Goal: Task Accomplishment & Management: Manage account settings

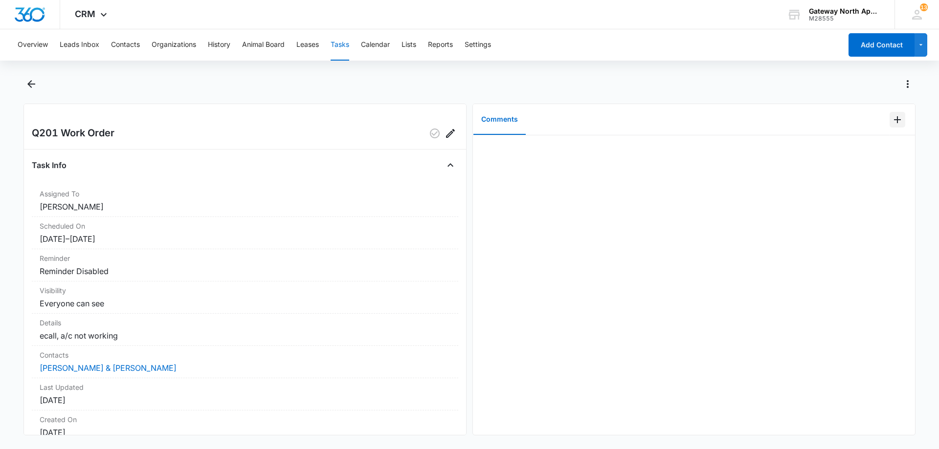
click at [891, 123] on icon "Add Comment" at bounding box center [897, 120] width 12 height 12
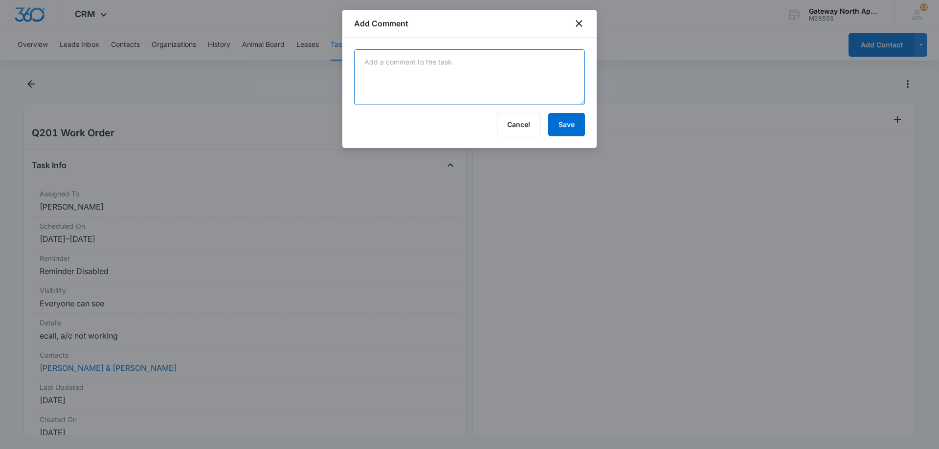
click at [434, 73] on textarea at bounding box center [469, 77] width 231 height 56
click at [393, 75] on textarea at bounding box center [469, 77] width 231 height 56
type textarea "t"
click at [461, 74] on textarea "Talked to Isaiah on the phone he able to comfirme it was frozen. they where gon…" at bounding box center [469, 77] width 231 height 56
click at [470, 72] on textarea "Talked to Isaiah on the phone he able to comfirme it was frozen. they where gon…" at bounding box center [469, 77] width 231 height 56
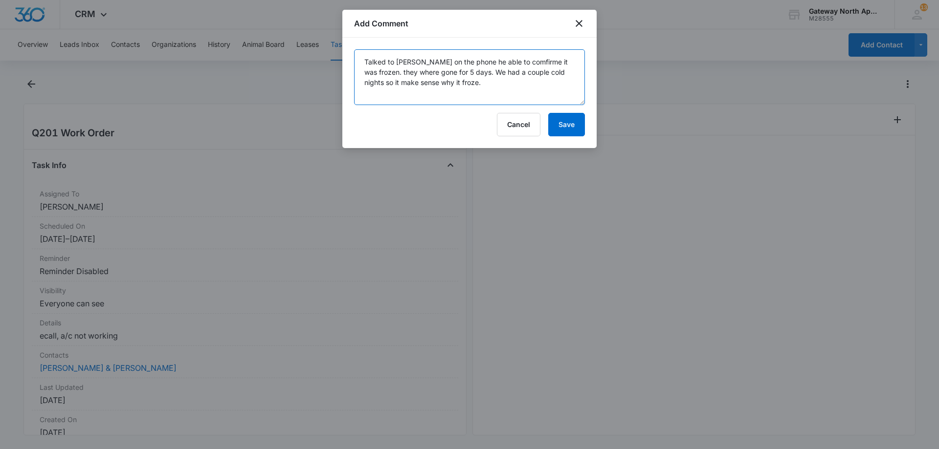
click at [461, 87] on textarea "Talked to Isaiah on the phone he able to comfirme it was frozen. they where gon…" at bounding box center [469, 77] width 231 height 56
click at [448, 81] on textarea "Talked to Isaiah on the phone he able to comfirme it was frozen. they where gon…" at bounding box center [469, 77] width 231 height 56
click at [530, 95] on textarea "Talked to Isaiah on the phone he able to comfirme it was frozen. they where gon…" at bounding box center [469, 77] width 231 height 56
type textarea "Talked to Isaiah on the phone he able to confirm it was frozen. they where gone…"
click at [561, 127] on button "Save" at bounding box center [566, 124] width 37 height 23
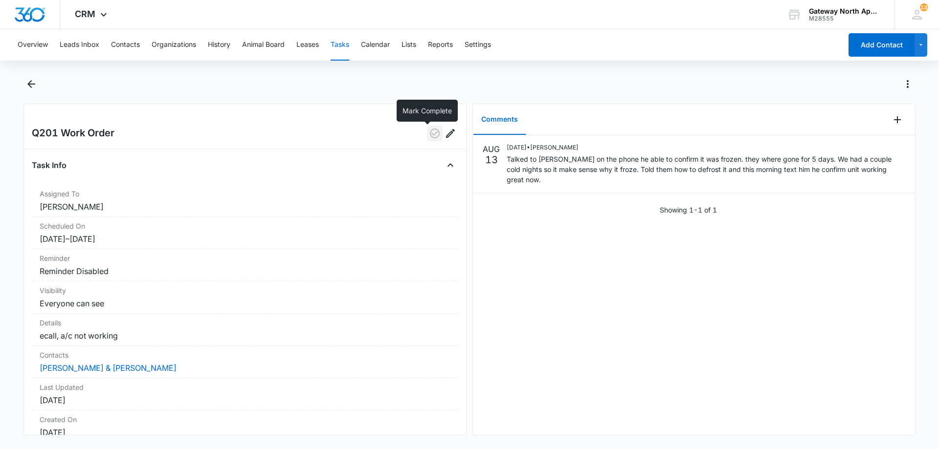
click at [432, 133] on icon "button" at bounding box center [435, 134] width 10 height 10
click at [32, 80] on icon "Back" at bounding box center [31, 84] width 12 height 12
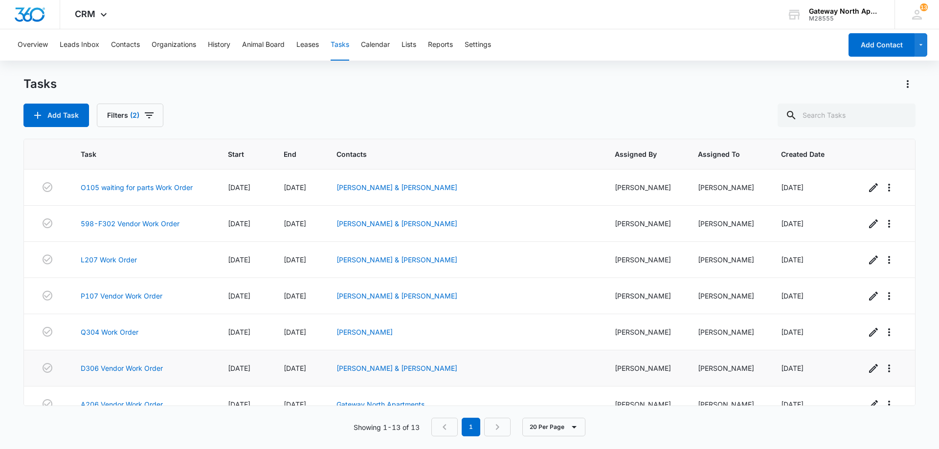
click at [146, 363] on td "D306 Vendor Work Order" at bounding box center [142, 369] width 147 height 36
click at [150, 369] on link "D306 Vendor Work Order" at bounding box center [122, 368] width 82 height 10
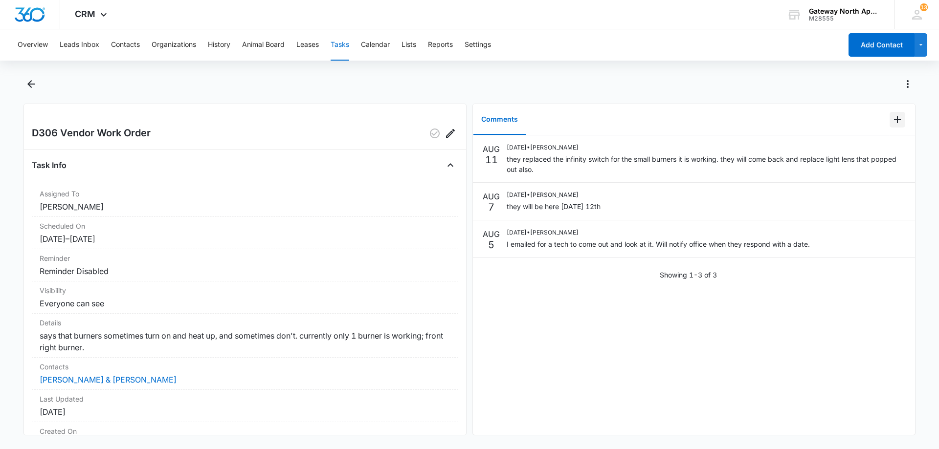
click at [892, 122] on icon "Add Comment" at bounding box center [897, 120] width 12 height 12
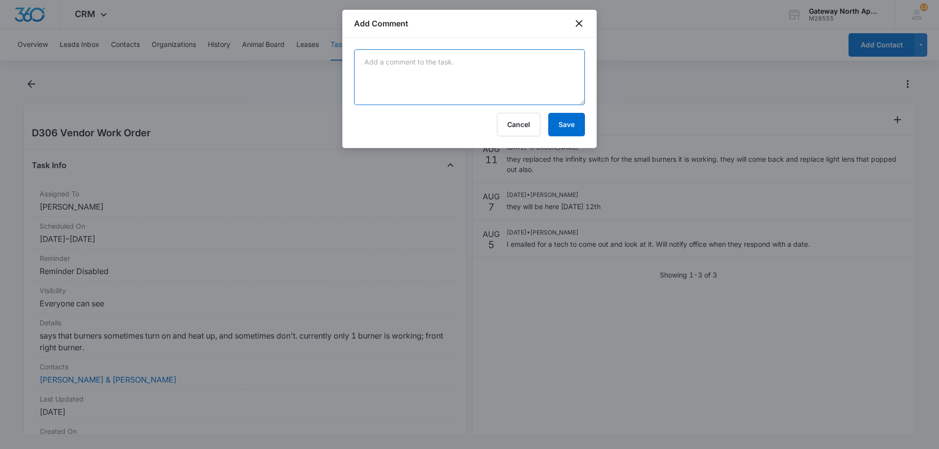
click at [494, 66] on textarea at bounding box center [469, 77] width 231 height 56
click at [442, 65] on textarea "the tech be back tommorow to install the lenses" at bounding box center [469, 77] width 231 height 56
click at [367, 63] on textarea "the tech be back tomorrow to install the lenses" at bounding box center [469, 77] width 231 height 56
type textarea "The tech be back tomorrow to install the lenses"
click at [568, 130] on button "Save" at bounding box center [566, 124] width 37 height 23
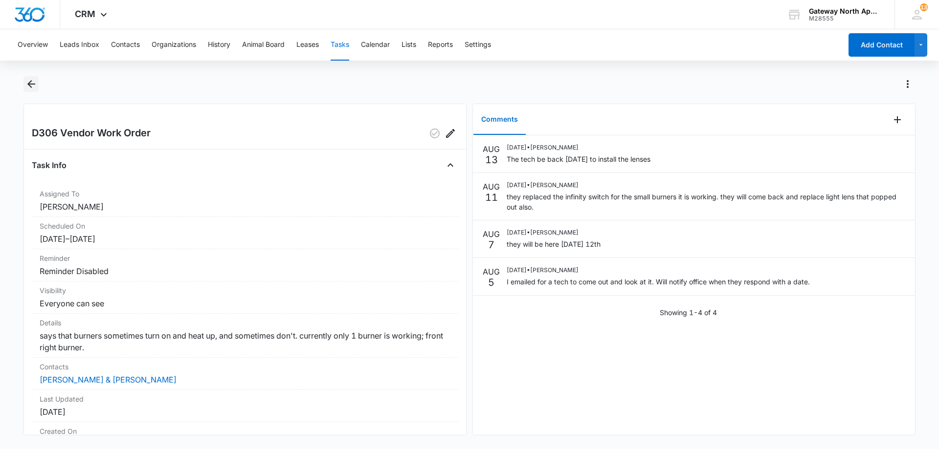
click at [28, 84] on icon "Back" at bounding box center [31, 84] width 8 height 8
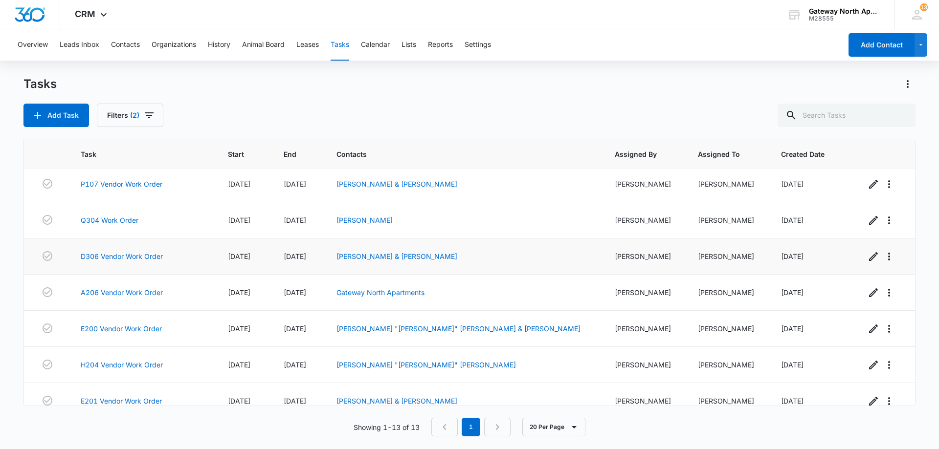
scroll to position [87, 0]
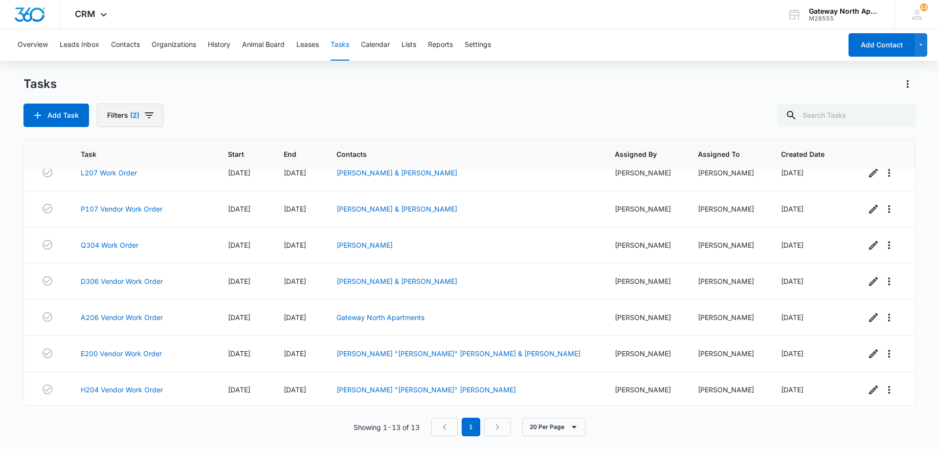
click at [151, 116] on icon "button" at bounding box center [149, 115] width 9 height 6
click at [134, 232] on label "Complete" at bounding box center [165, 232] width 112 height 10
click at [109, 232] on input "Complete" at bounding box center [109, 232] width 0 height 0
radio input "false"
radio input "true"
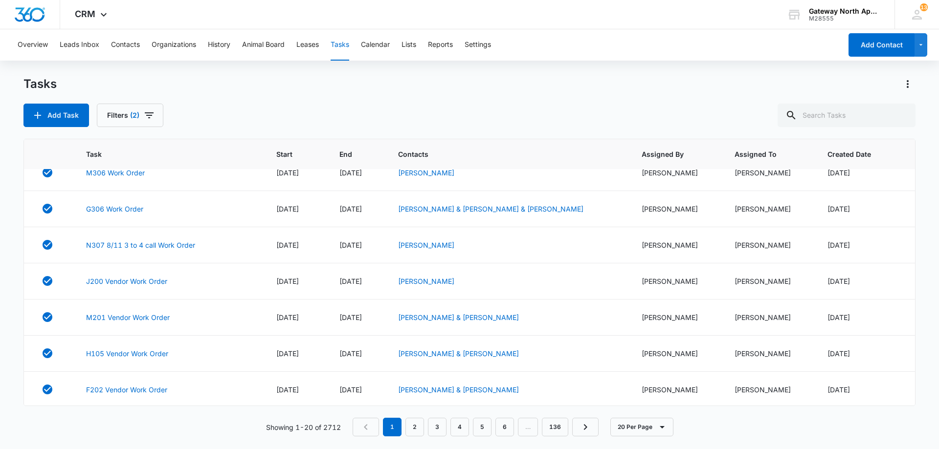
click at [239, 108] on div "Add Task Filters (2)" at bounding box center [469, 115] width 892 height 23
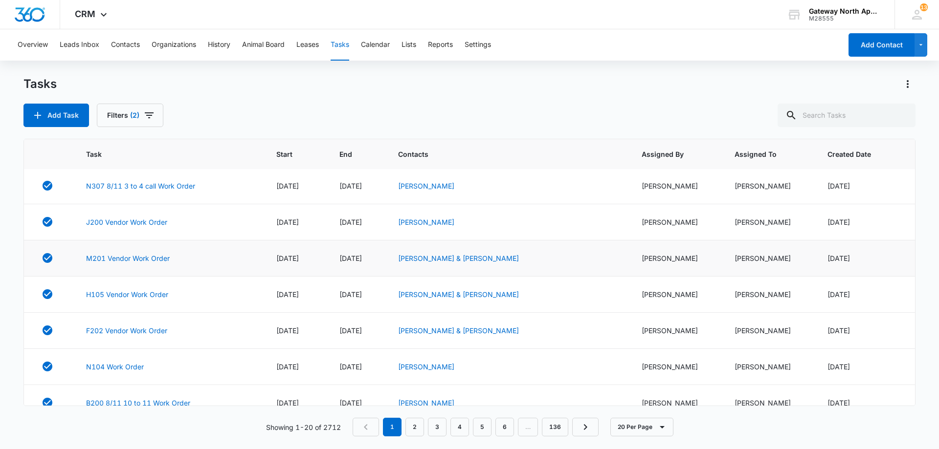
scroll to position [196, 0]
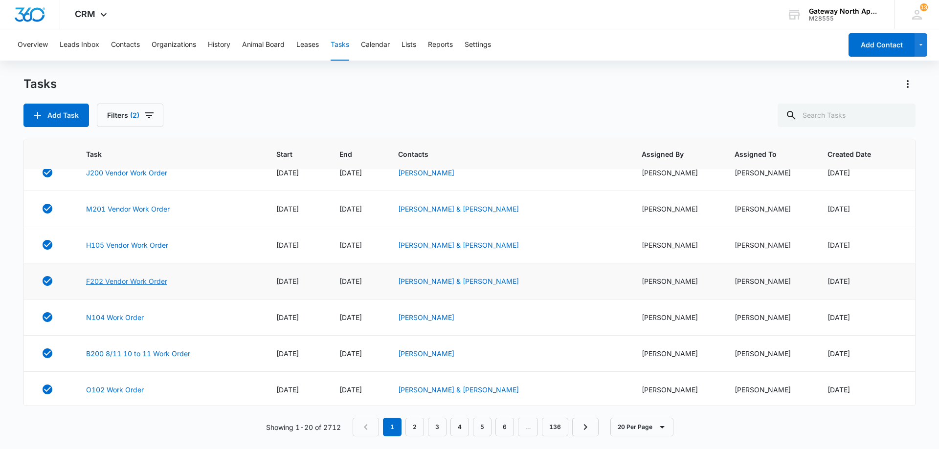
click at [146, 284] on link "F202 Vendor Work Order" at bounding box center [126, 281] width 81 height 10
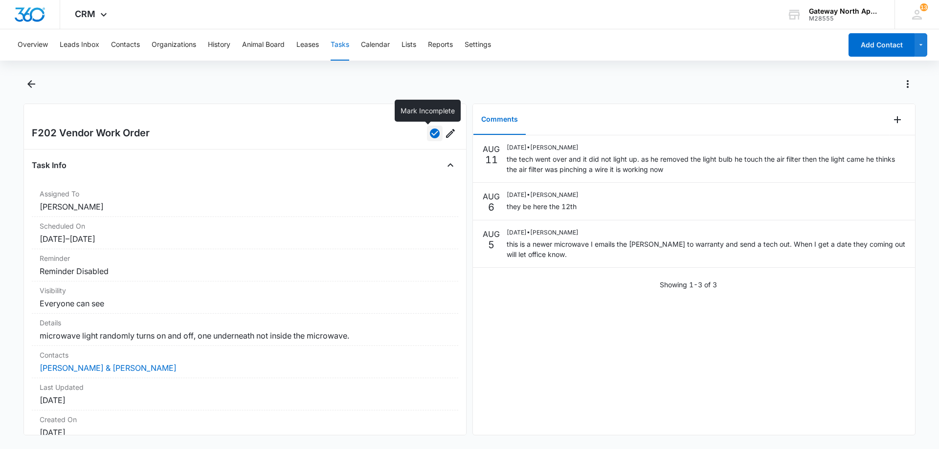
click at [430, 132] on icon "button" at bounding box center [435, 134] width 10 height 10
click at [891, 121] on icon "Add Comment" at bounding box center [897, 120] width 12 height 12
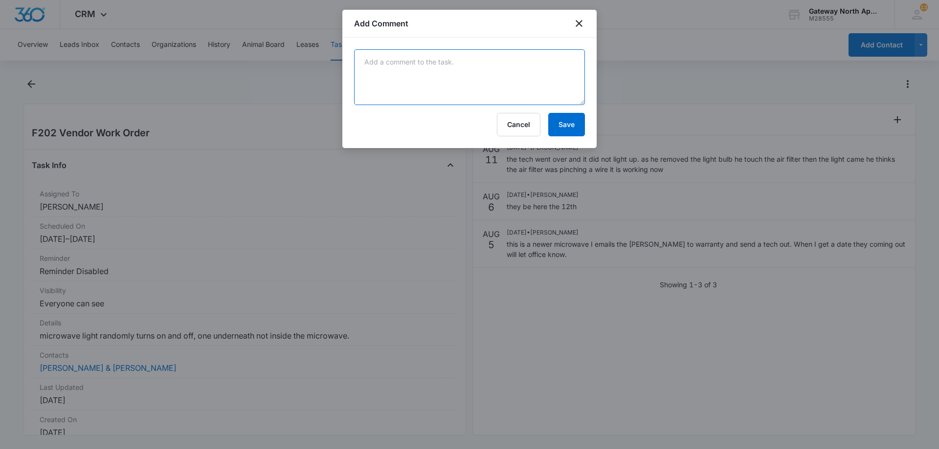
click at [490, 85] on textarea at bounding box center [469, 77] width 231 height 56
click at [507, 61] on textarea "the tenant said the problem is not fix today. the tech be back tomorrow to relo…" at bounding box center [469, 77] width 231 height 56
click at [367, 61] on textarea "the tenant said the problem is not fix today. The tech be back tomorrow to relo…" at bounding box center [469, 77] width 231 height 56
type textarea "The tenant said the problem is not fix today. The tech be back tomorrow to relo…"
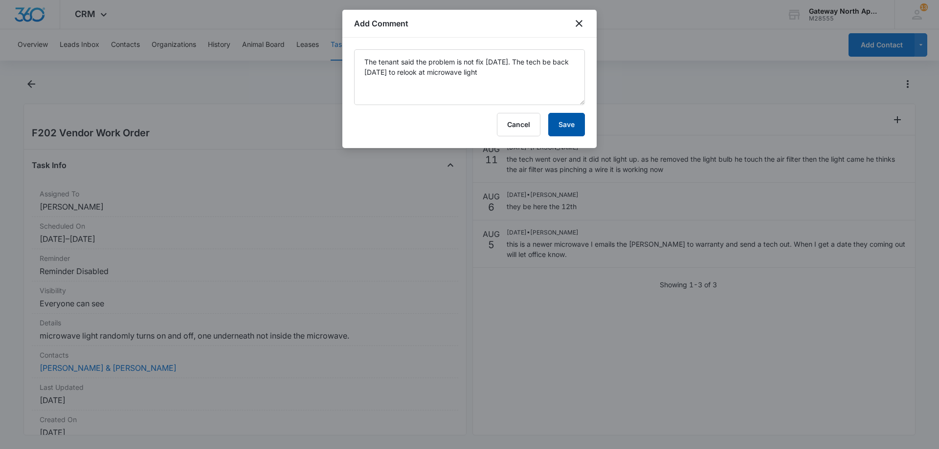
click at [566, 121] on button "Save" at bounding box center [566, 124] width 37 height 23
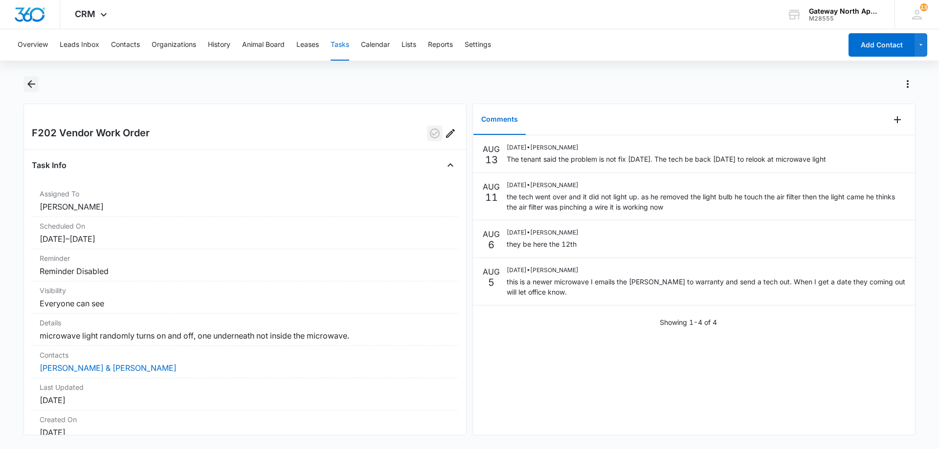
click at [32, 85] on icon "Back" at bounding box center [31, 84] width 12 height 12
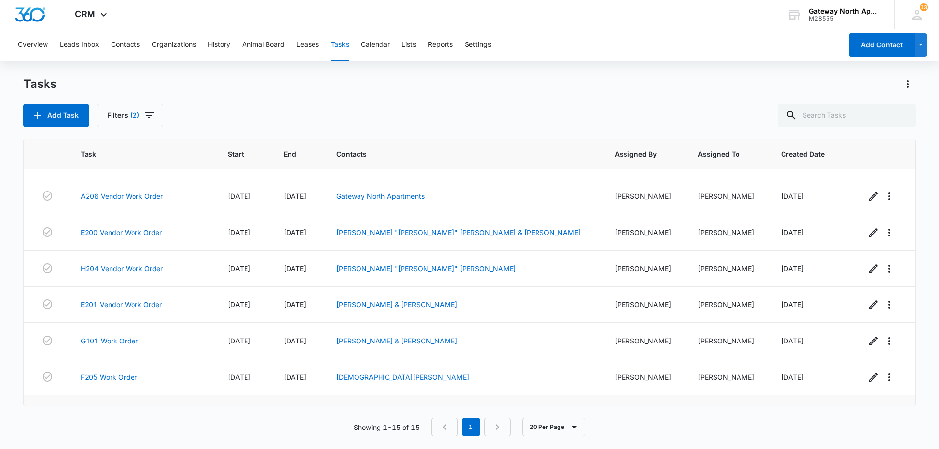
scroll to position [306, 0]
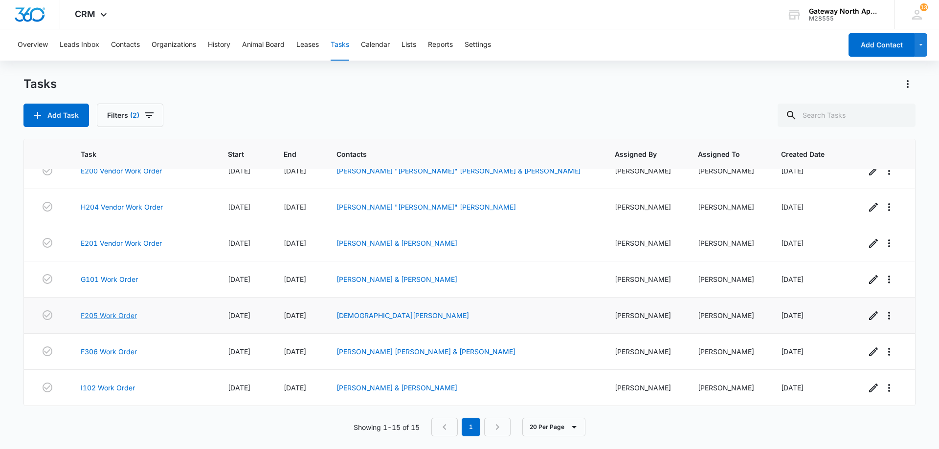
click at [117, 314] on link "F205 Work Order" at bounding box center [109, 315] width 56 height 10
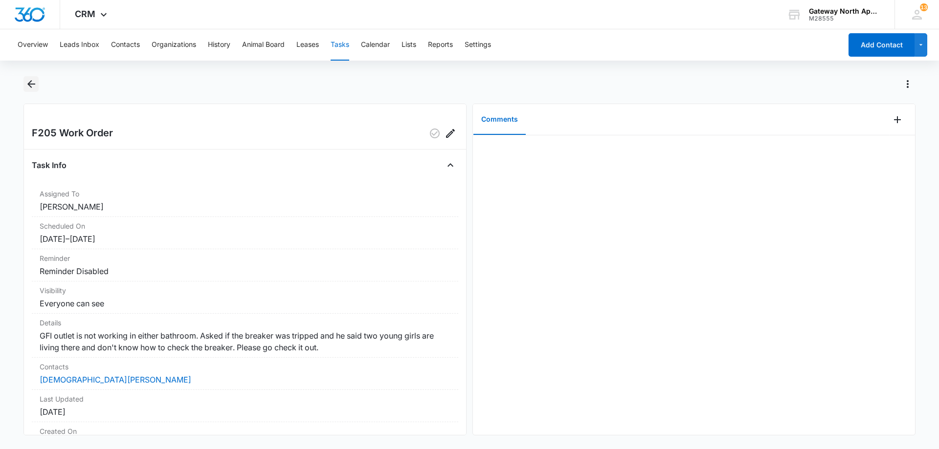
click at [32, 86] on icon "Back" at bounding box center [31, 84] width 12 height 12
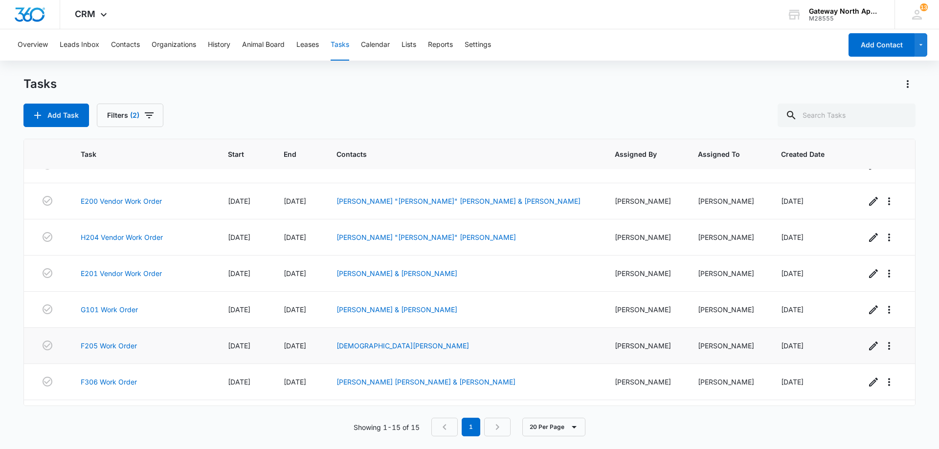
scroll to position [306, 0]
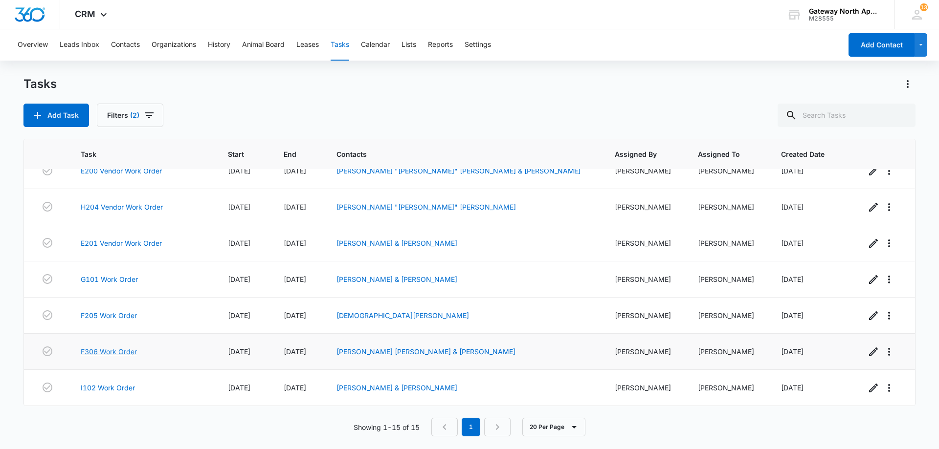
click at [127, 354] on link "F306 Work Order" at bounding box center [109, 352] width 56 height 10
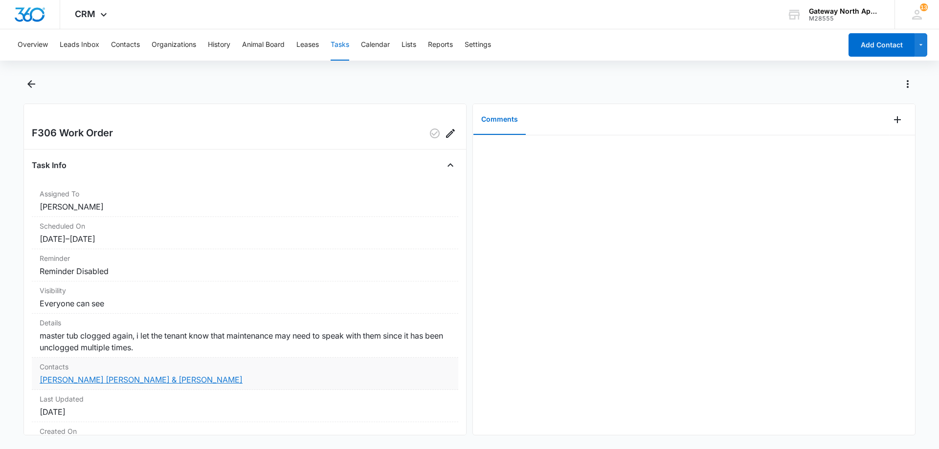
click at [70, 385] on link "[PERSON_NAME] [PERSON_NAME] & [PERSON_NAME]" at bounding box center [141, 380] width 203 height 10
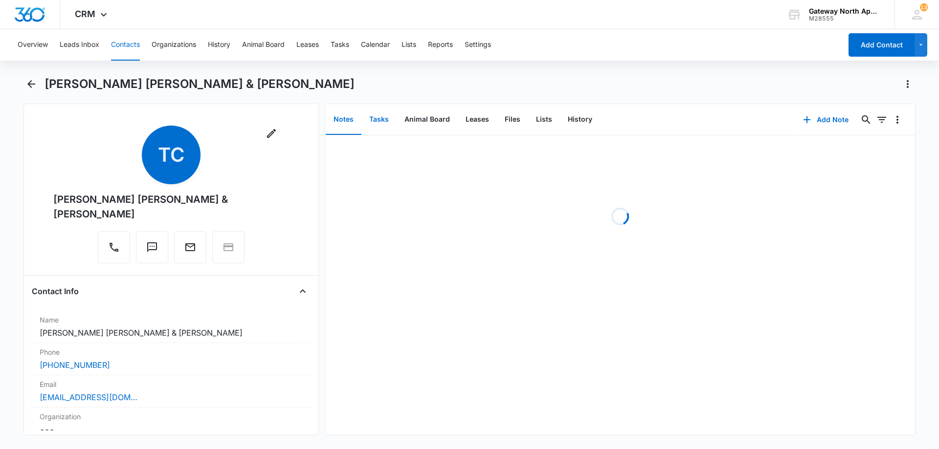
click at [378, 120] on button "Tasks" at bounding box center [378, 120] width 35 height 30
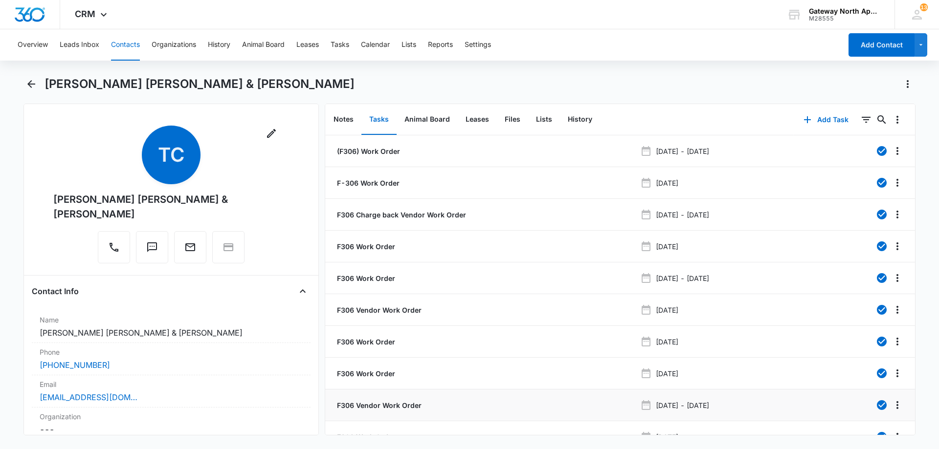
scroll to position [56, 0]
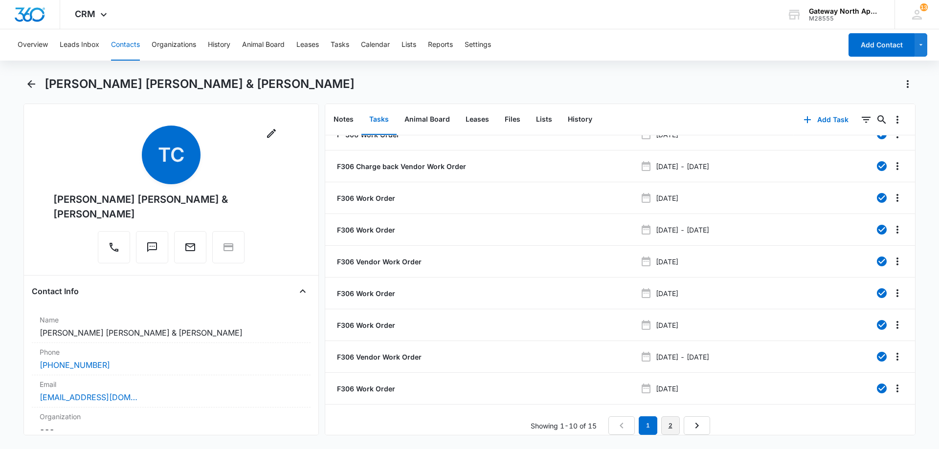
click at [669, 422] on link "2" at bounding box center [670, 426] width 19 height 19
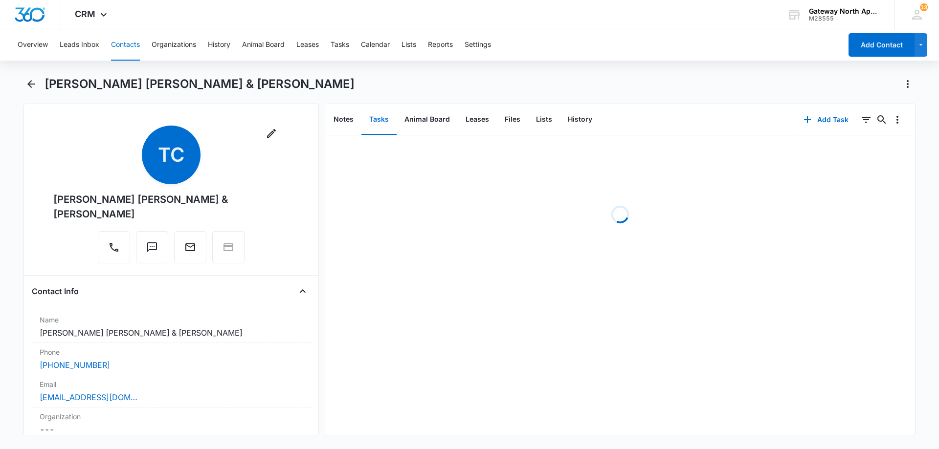
scroll to position [0, 0]
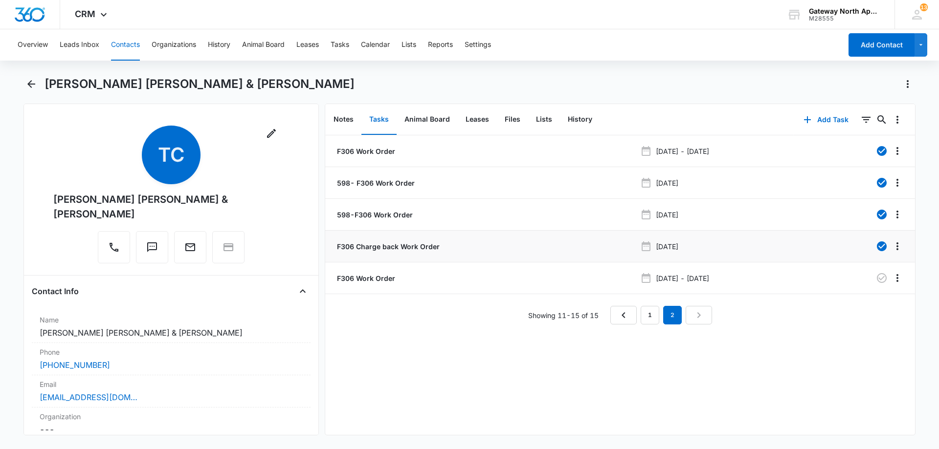
click at [382, 247] on p "F306 Charge back Work Order" at bounding box center [387, 247] width 105 height 10
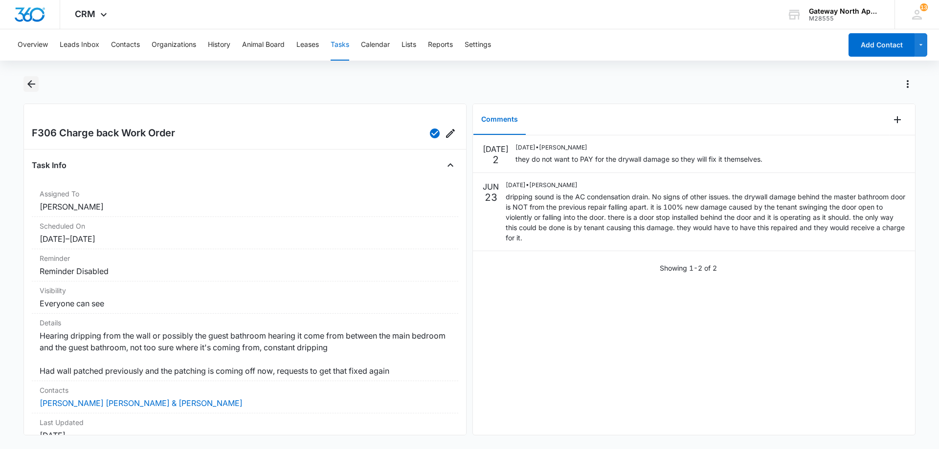
click at [34, 86] on icon "Back" at bounding box center [31, 84] width 12 height 12
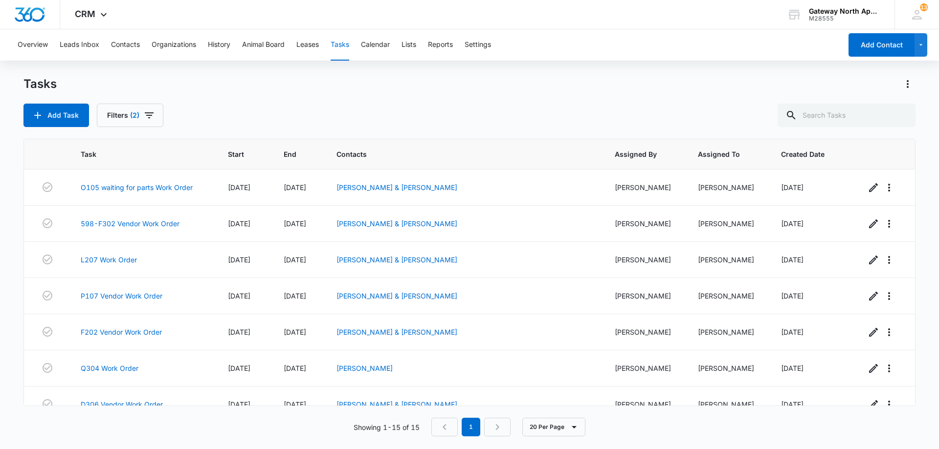
click at [141, 44] on div "Overview Leads Inbox Contacts Organizations History Animal Board Leases Tasks C…" at bounding box center [427, 44] width 830 height 31
click at [134, 44] on button "Contacts" at bounding box center [125, 44] width 29 height 31
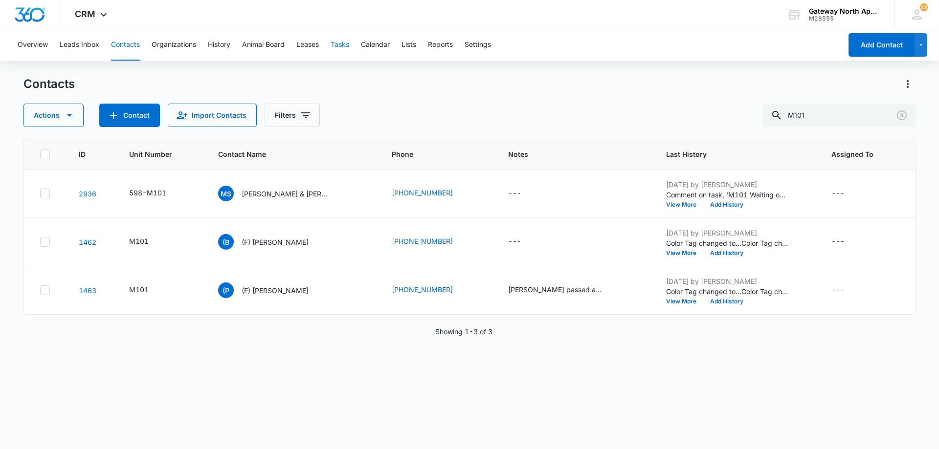
click at [339, 46] on button "Tasks" at bounding box center [339, 44] width 19 height 31
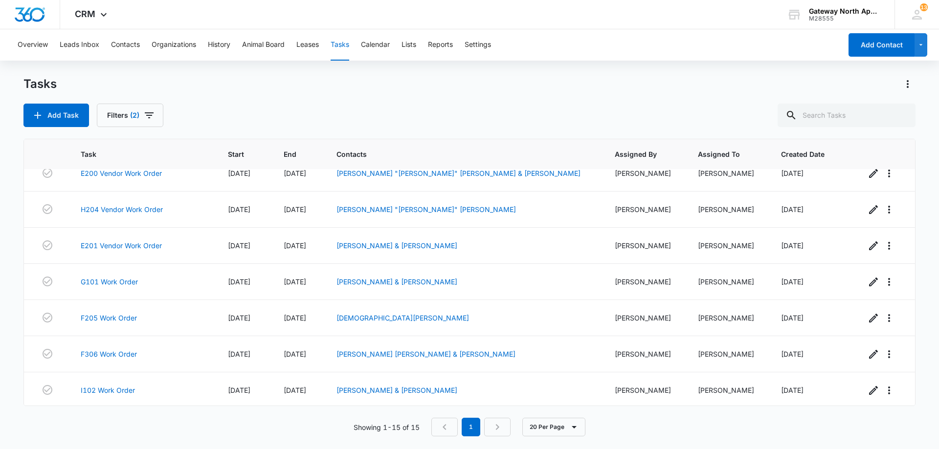
scroll to position [306, 0]
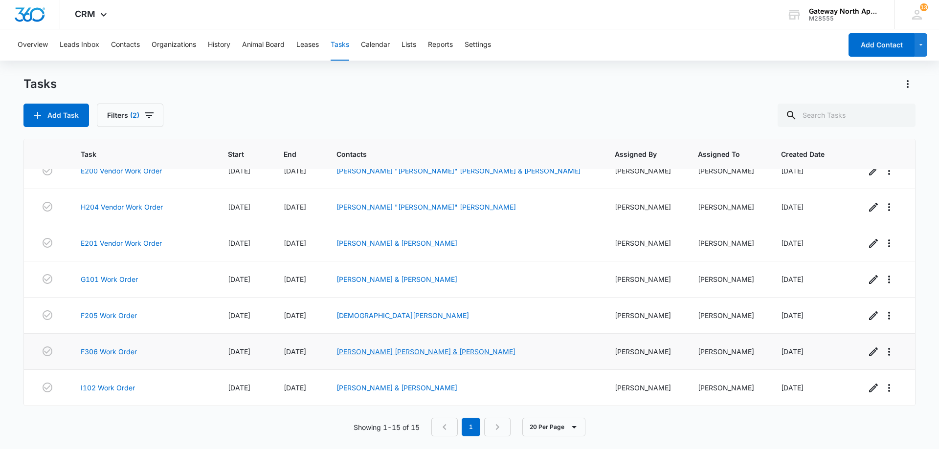
click at [396, 351] on link "[PERSON_NAME] [PERSON_NAME] & [PERSON_NAME]" at bounding box center [425, 352] width 179 height 8
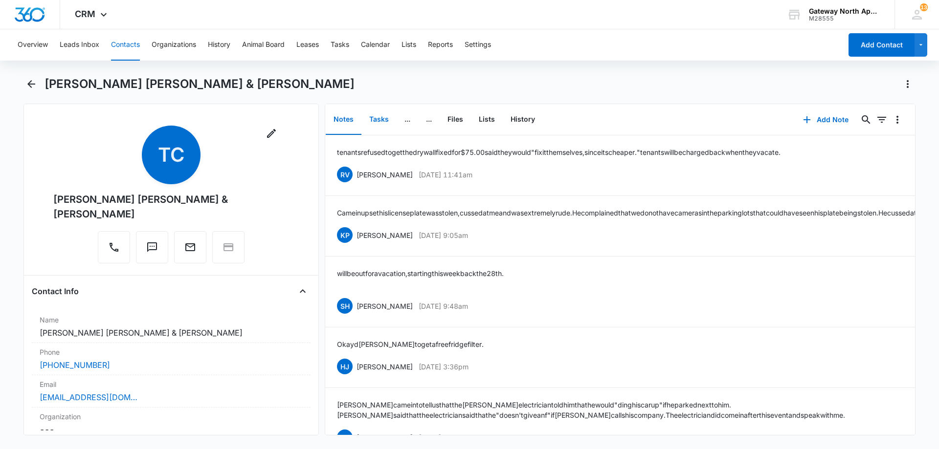
click at [374, 119] on button "Tasks" at bounding box center [378, 120] width 35 height 30
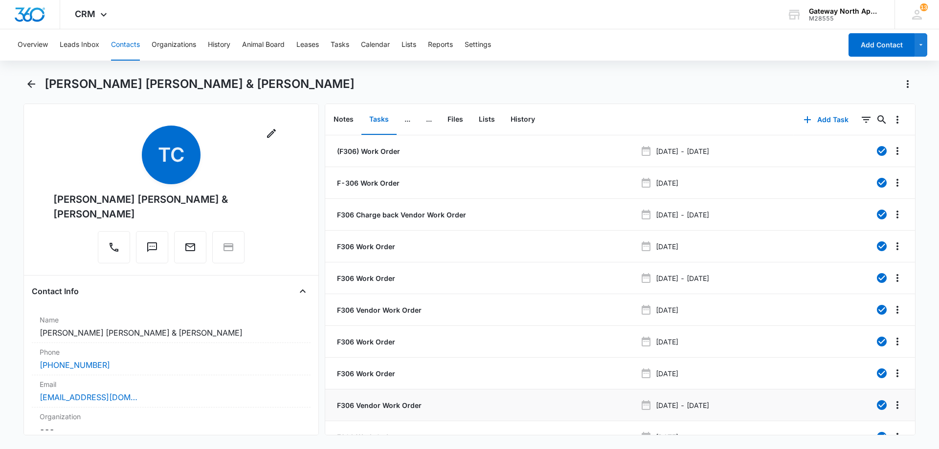
scroll to position [56, 0]
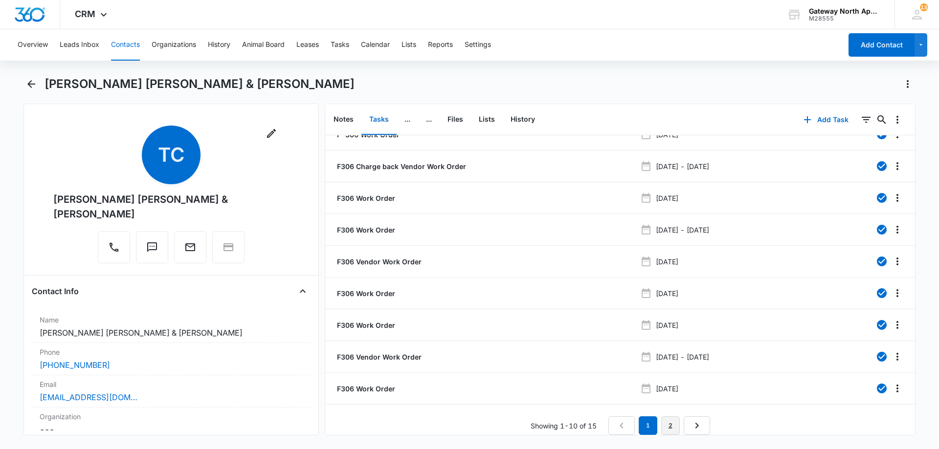
click at [667, 420] on link "2" at bounding box center [670, 426] width 19 height 19
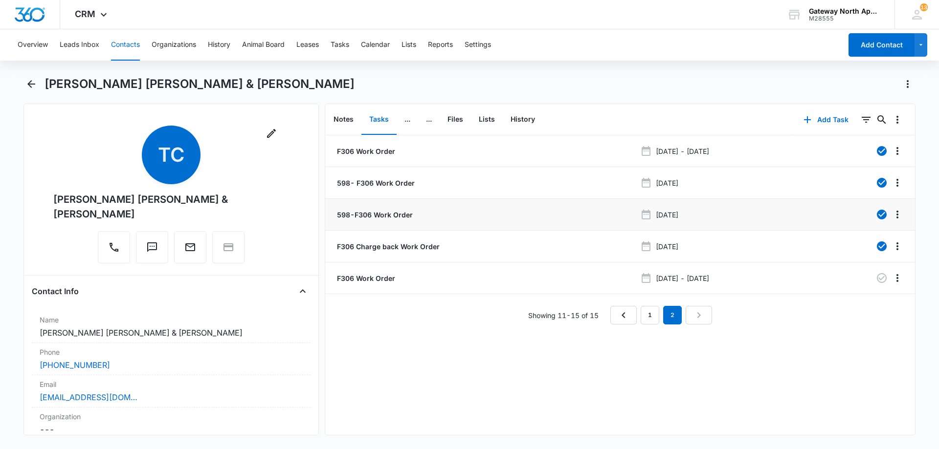
click at [375, 214] on p "598-F306 Work Order" at bounding box center [374, 215] width 78 height 10
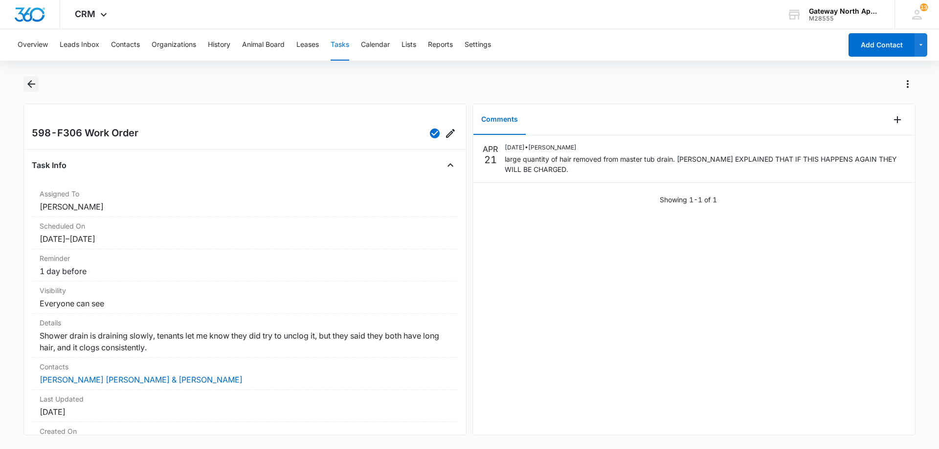
click at [28, 88] on icon "Back" at bounding box center [31, 84] width 12 height 12
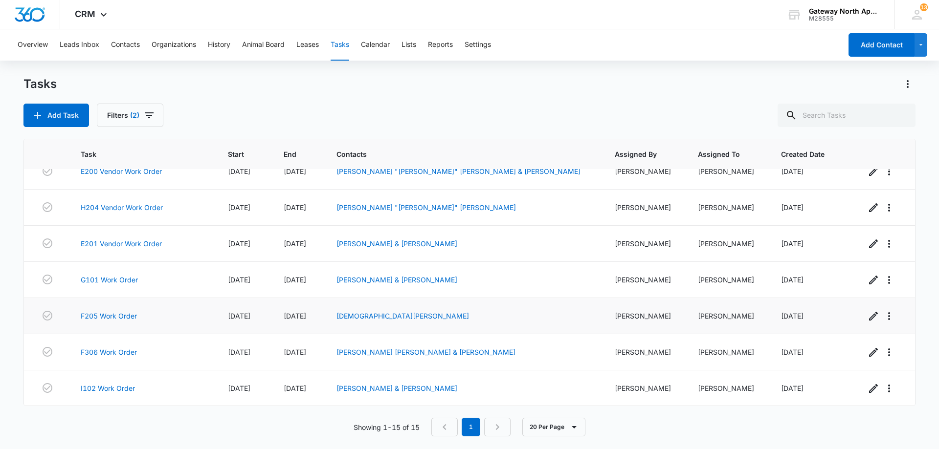
scroll to position [306, 0]
click at [311, 94] on div "Tasks Add Task Filters (2)" at bounding box center [469, 101] width 892 height 51
